Goal: Navigation & Orientation: Find specific page/section

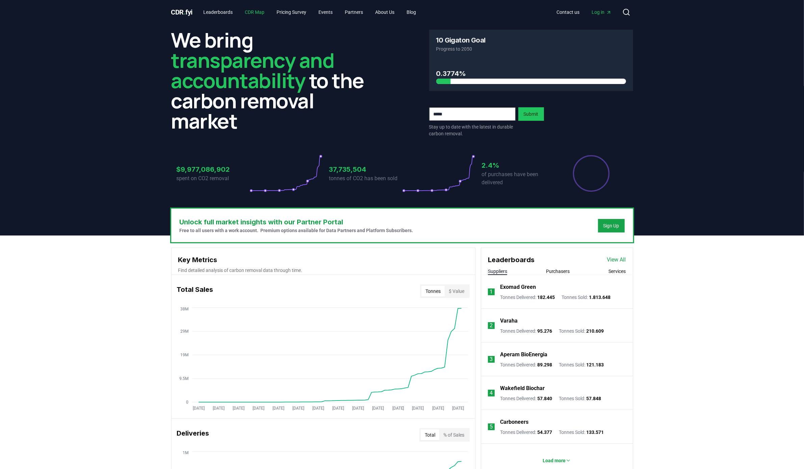
click at [270, 11] on link "CDR Map" at bounding box center [254, 12] width 30 height 12
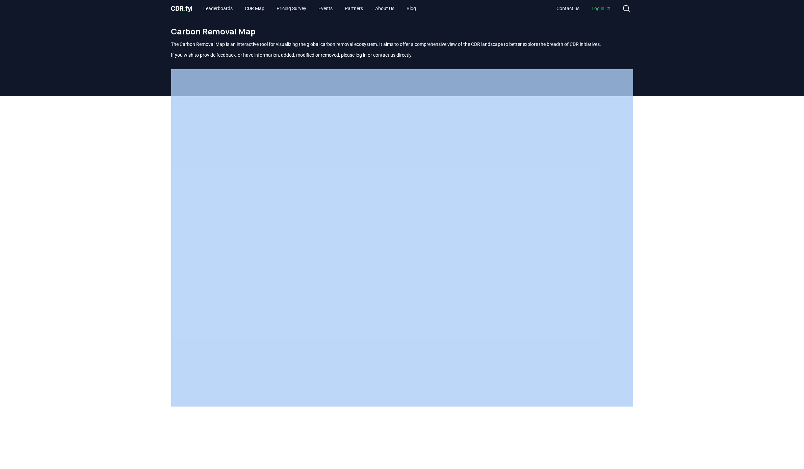
scroll to position [2, 0]
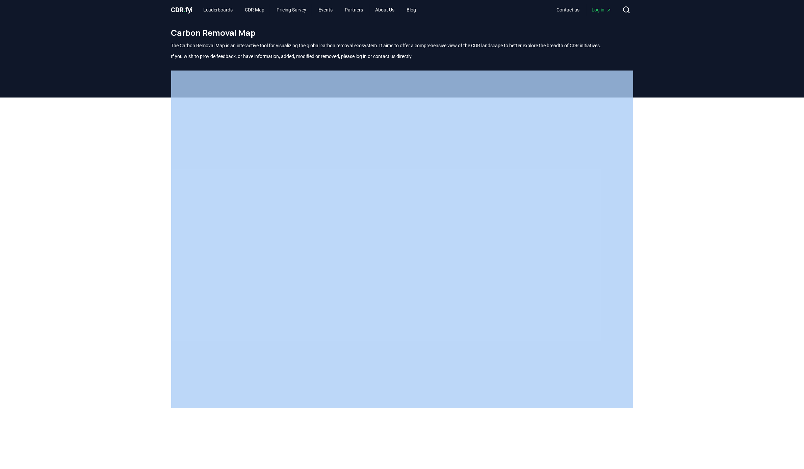
drag, startPoint x: 810, startPoint y: 222, endPoint x: 810, endPoint y: 85, distance: 137.0
click at [803, 85] on html "CDR . fyi Leaderboards CDR Map Pricing Survey Events Partners About Us Blog Con…" at bounding box center [402, 332] width 804 height 668
click at [759, 144] on div at bounding box center [402, 266] width 804 height 337
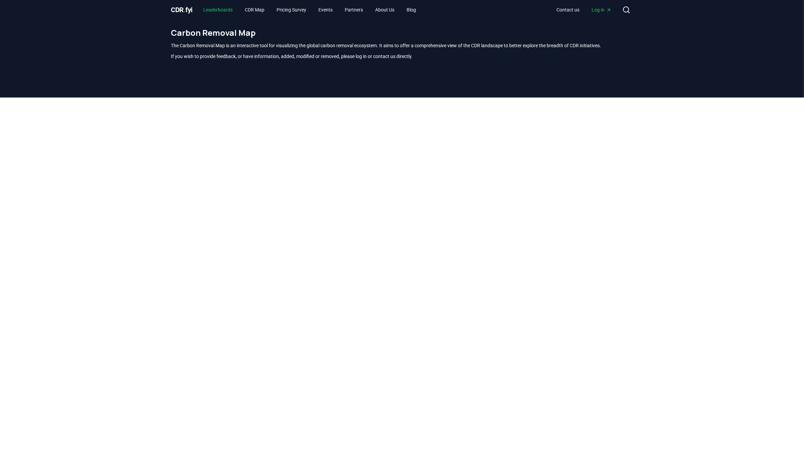
click at [217, 10] on link "Leaderboards" at bounding box center [218, 10] width 40 height 12
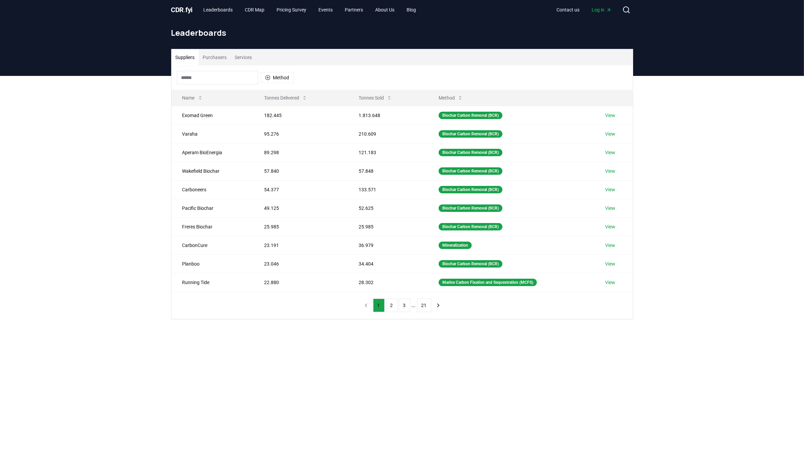
click at [185, 9] on span "." at bounding box center [185, 10] width 2 height 8
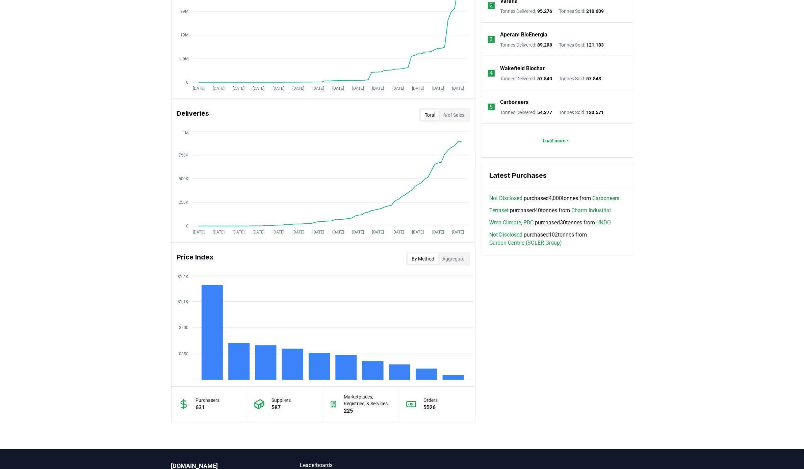
scroll to position [360, 0]
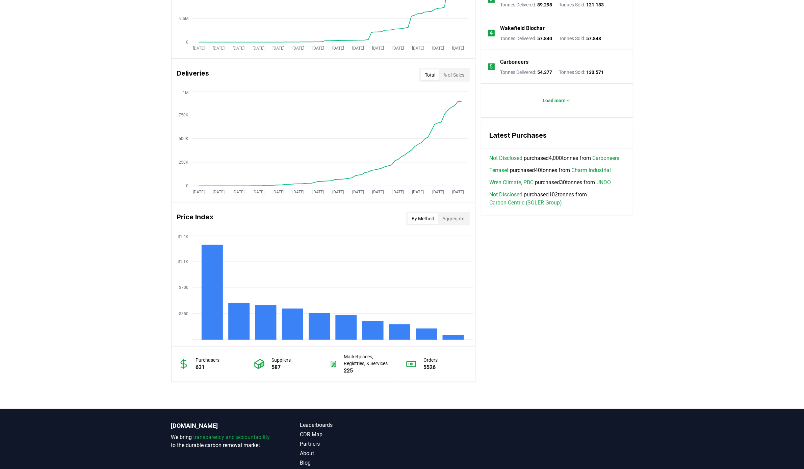
drag, startPoint x: 810, startPoint y: 48, endPoint x: 809, endPoint y: 242, distance: 193.4
click at [803, 242] on html "CDR . fyi Leaderboards CDR Map Pricing Survey Events Partners About Us Blog Con…" at bounding box center [402, 74] width 804 height 868
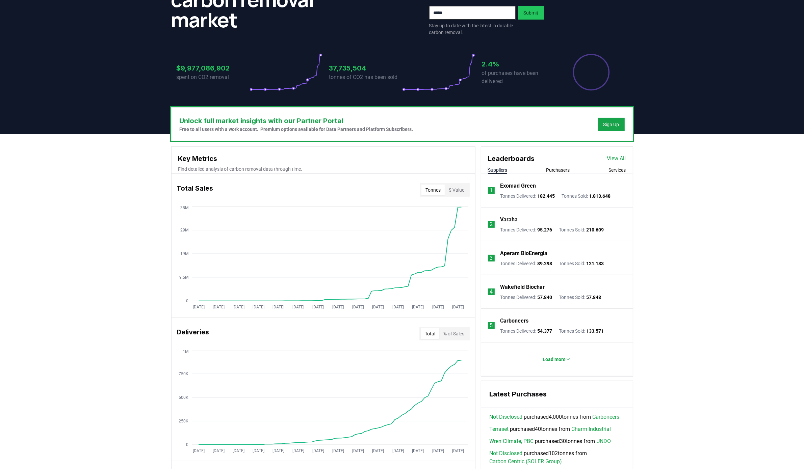
scroll to position [0, 0]
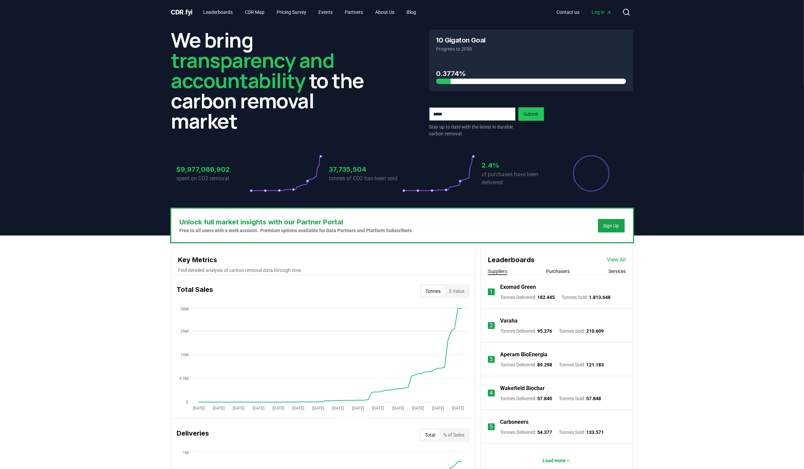
scroll to position [2, 0]
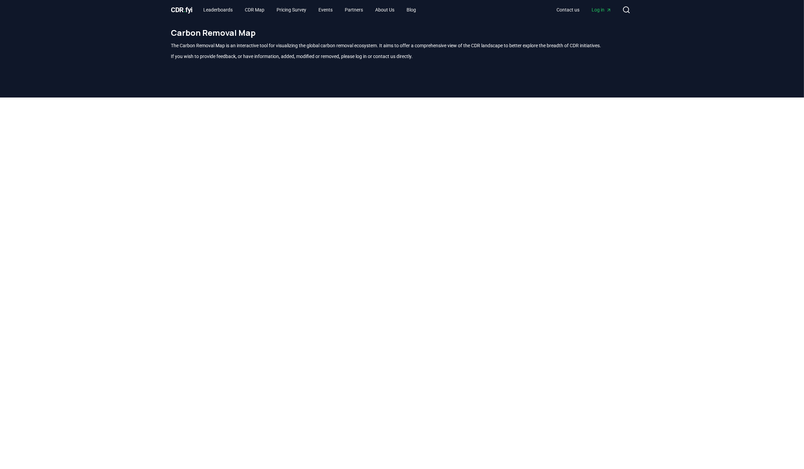
scroll to position [198, 0]
